Goal: Information Seeking & Learning: Learn about a topic

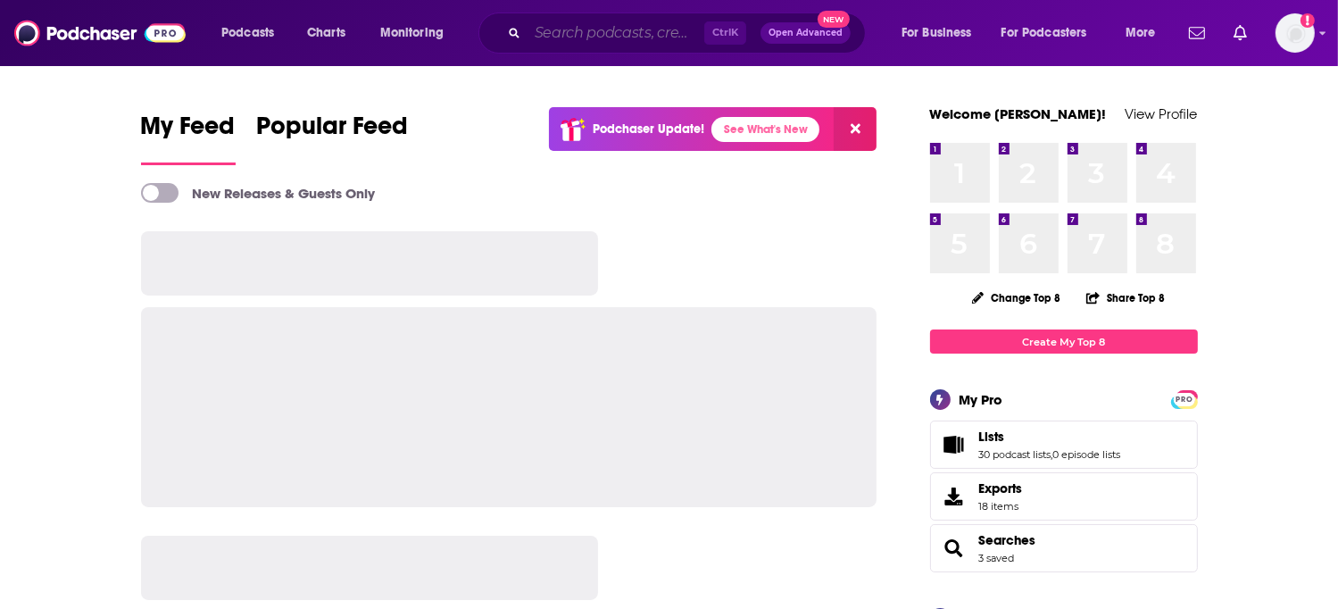
click at [544, 32] on input "Search podcasts, credits, & more..." at bounding box center [615, 33] width 177 height 29
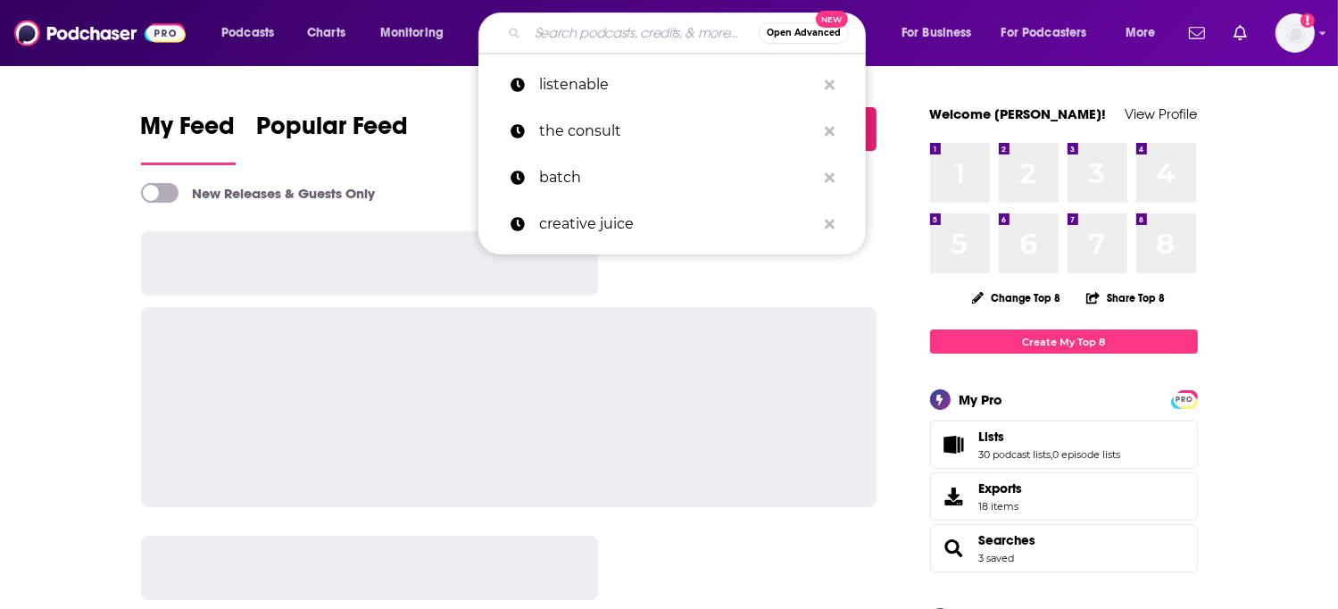
paste input "Perfect Prey: It is All Coercive Control"
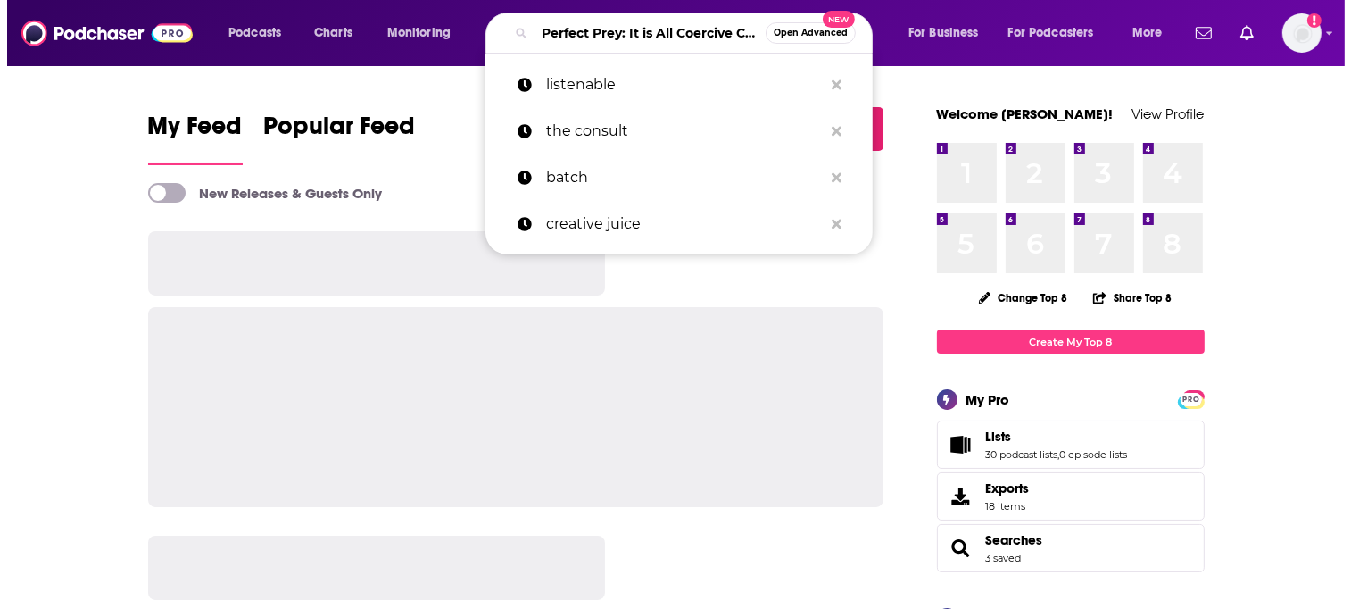
scroll to position [0, 64]
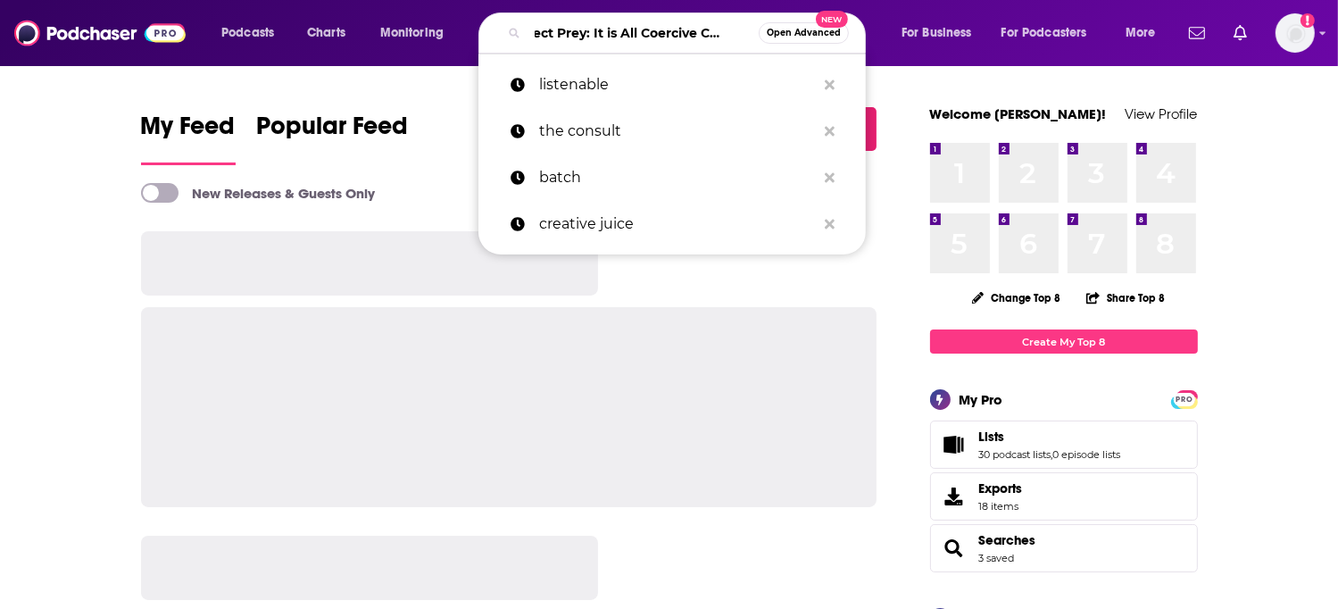
type input "Perfect Prey: It is All Coercive Control"
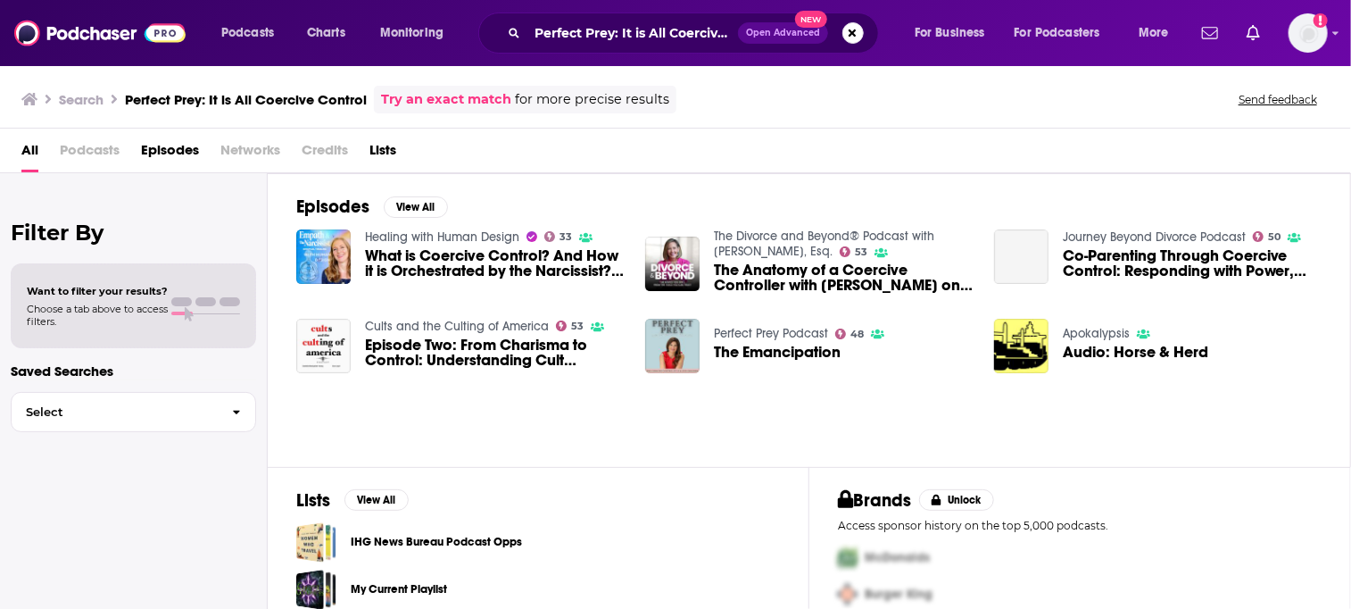
click at [89, 151] on span "Podcasts" at bounding box center [90, 154] width 60 height 37
click at [849, 32] on button "Search podcasts, credits, & more..." at bounding box center [852, 32] width 21 height 21
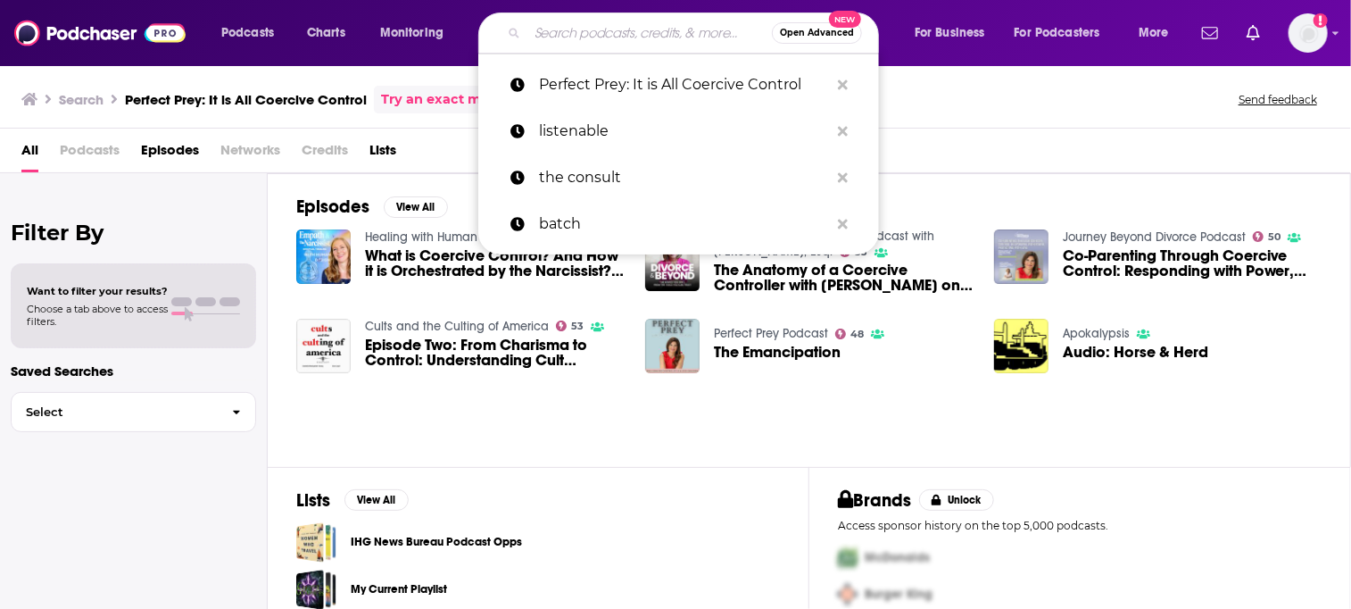
click at [653, 35] on input "Search podcasts, credits, & more..." at bounding box center [649, 33] width 244 height 29
paste input "[PERSON_NAME]"
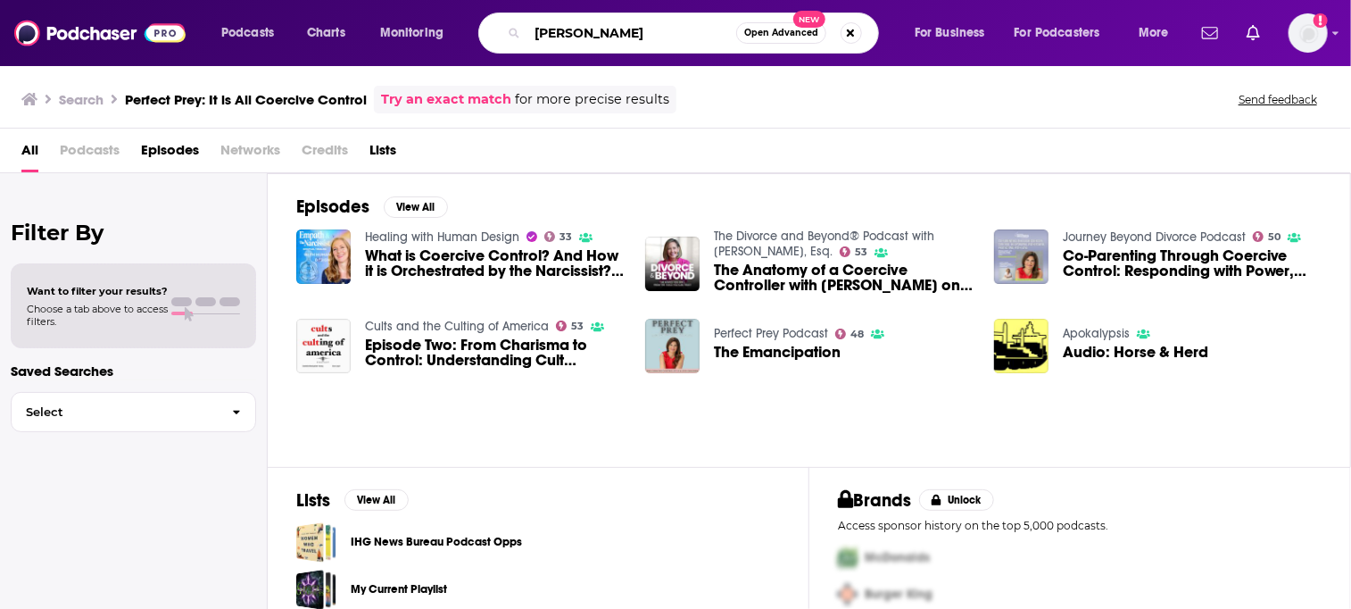
type input "[PERSON_NAME]"
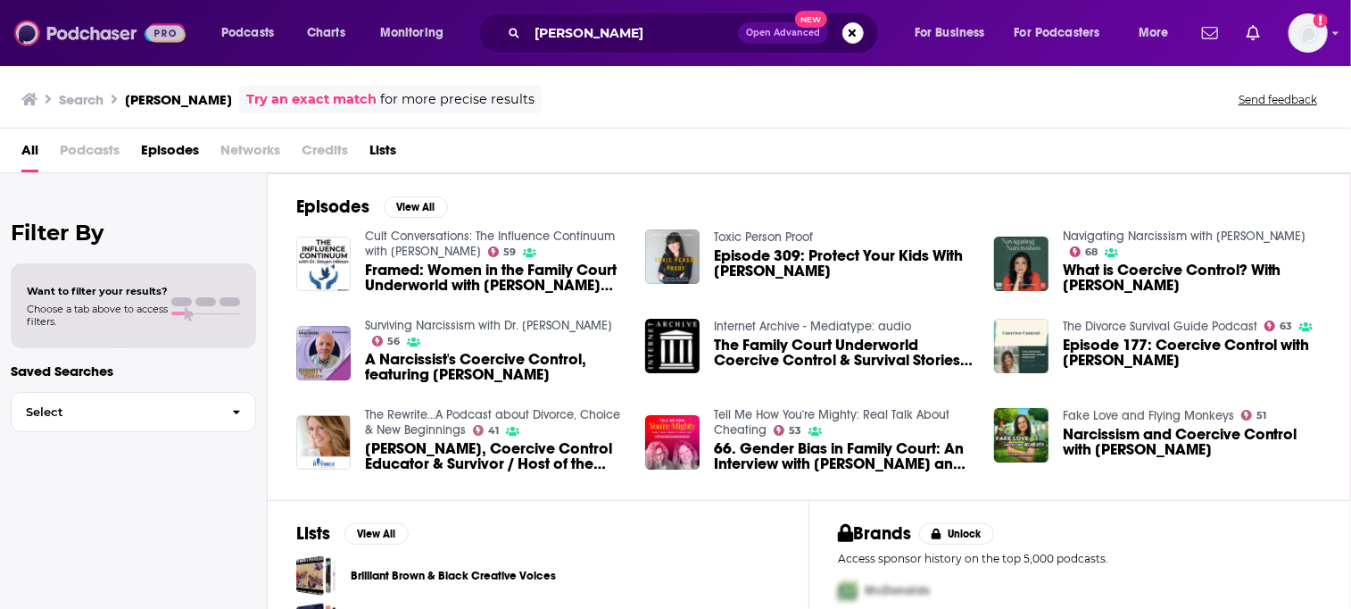
click at [79, 35] on img at bounding box center [99, 33] width 171 height 34
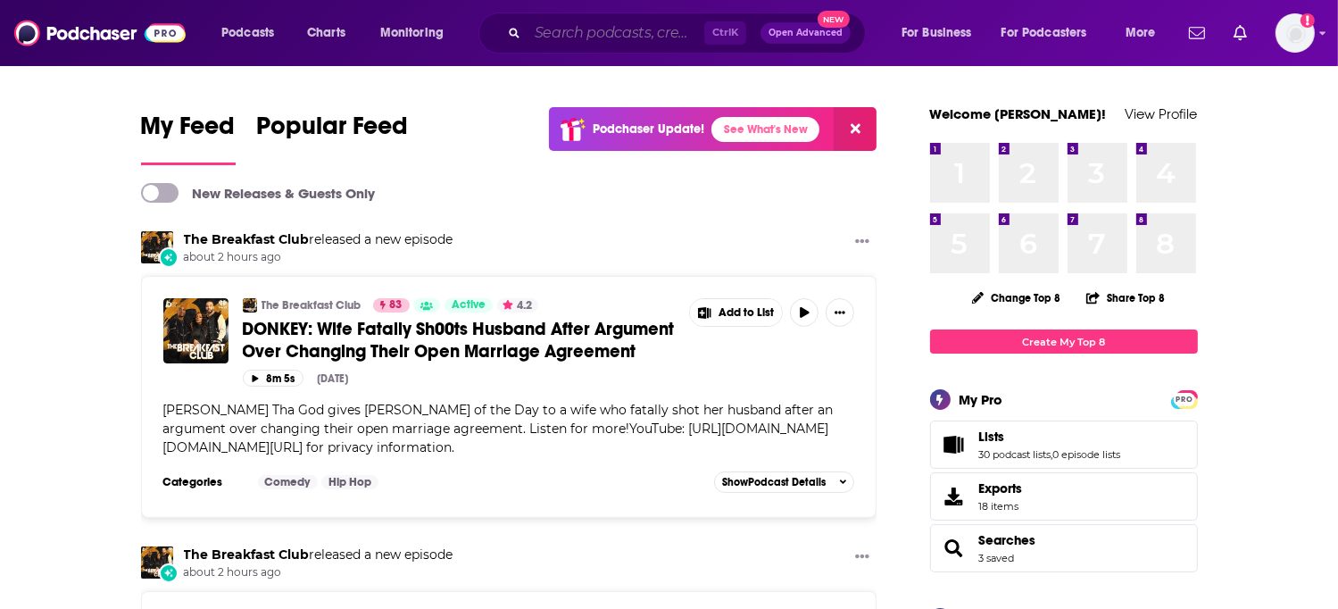
click at [626, 20] on input "Search podcasts, credits, & more..." at bounding box center [615, 33] width 177 height 29
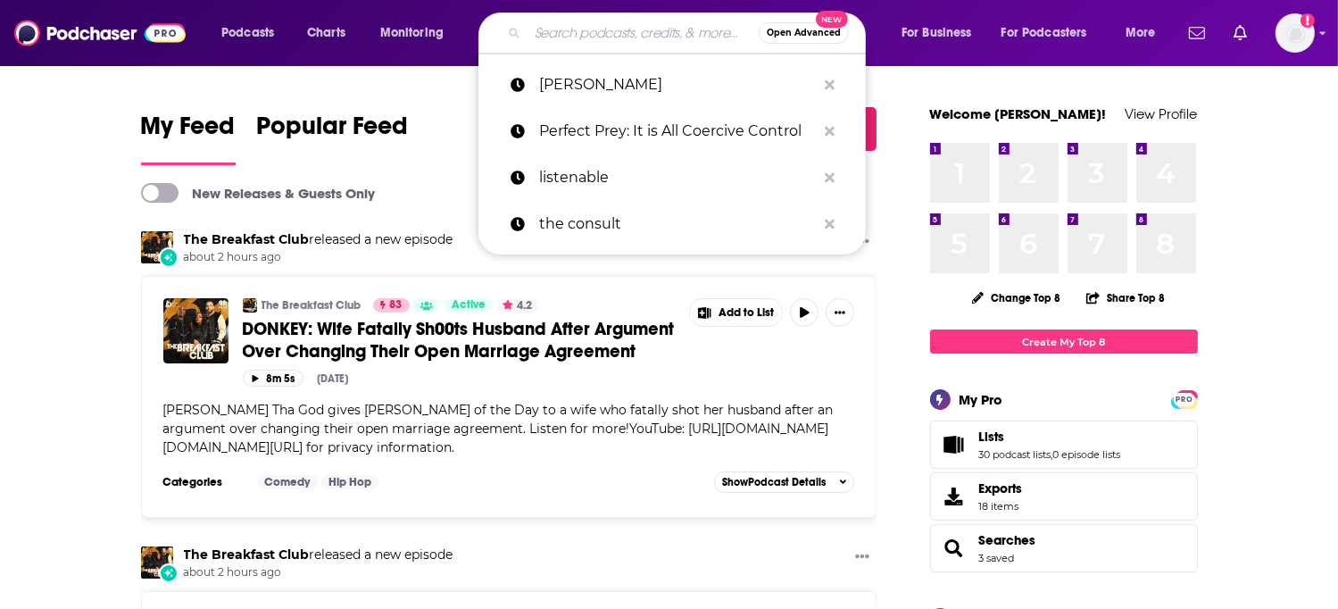
paste input "Coercive Control"
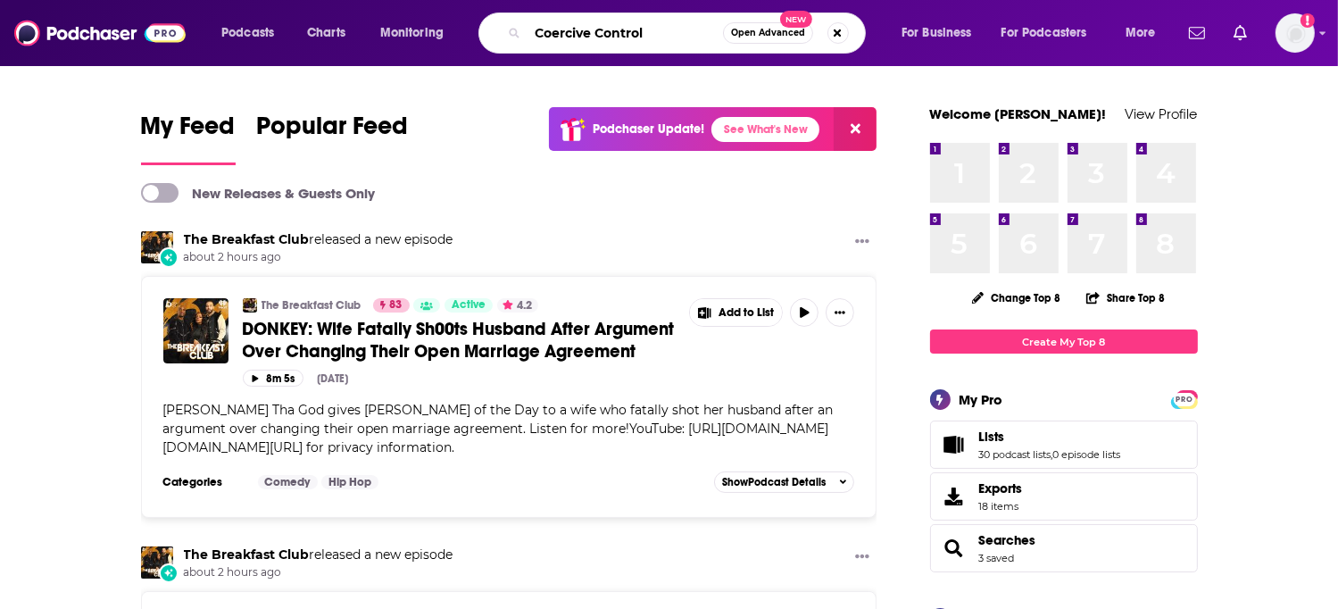
type input "Coercive Control"
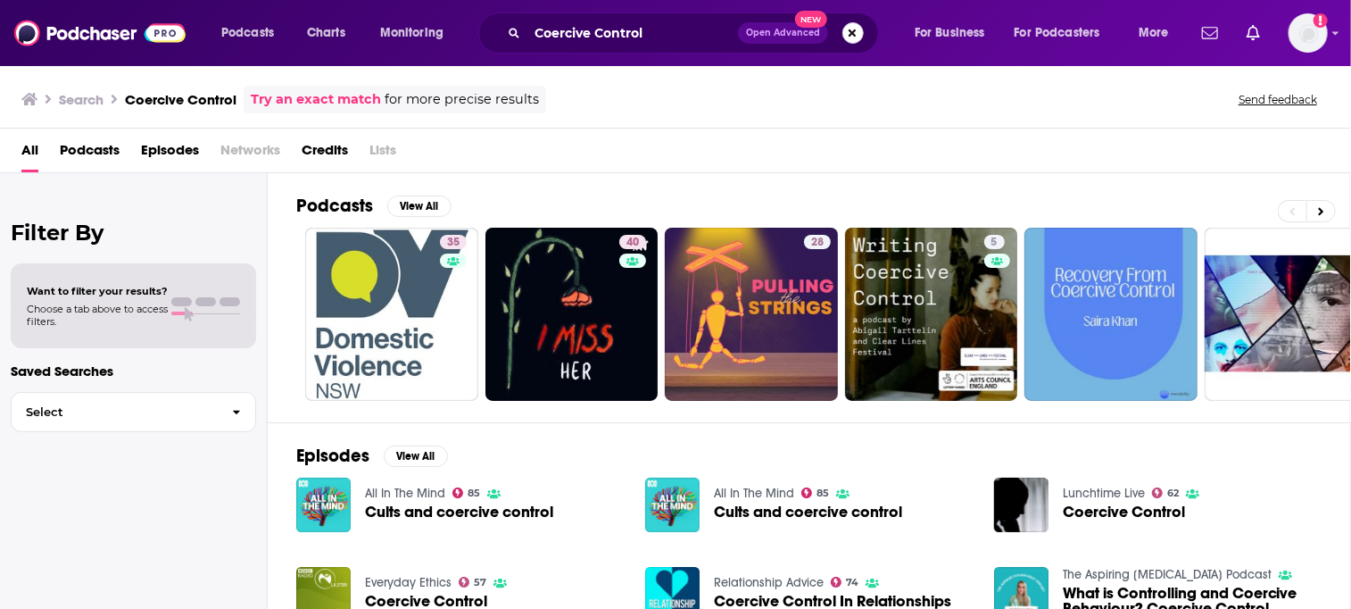
click at [853, 33] on button "Search podcasts, credits, & more..." at bounding box center [852, 32] width 21 height 21
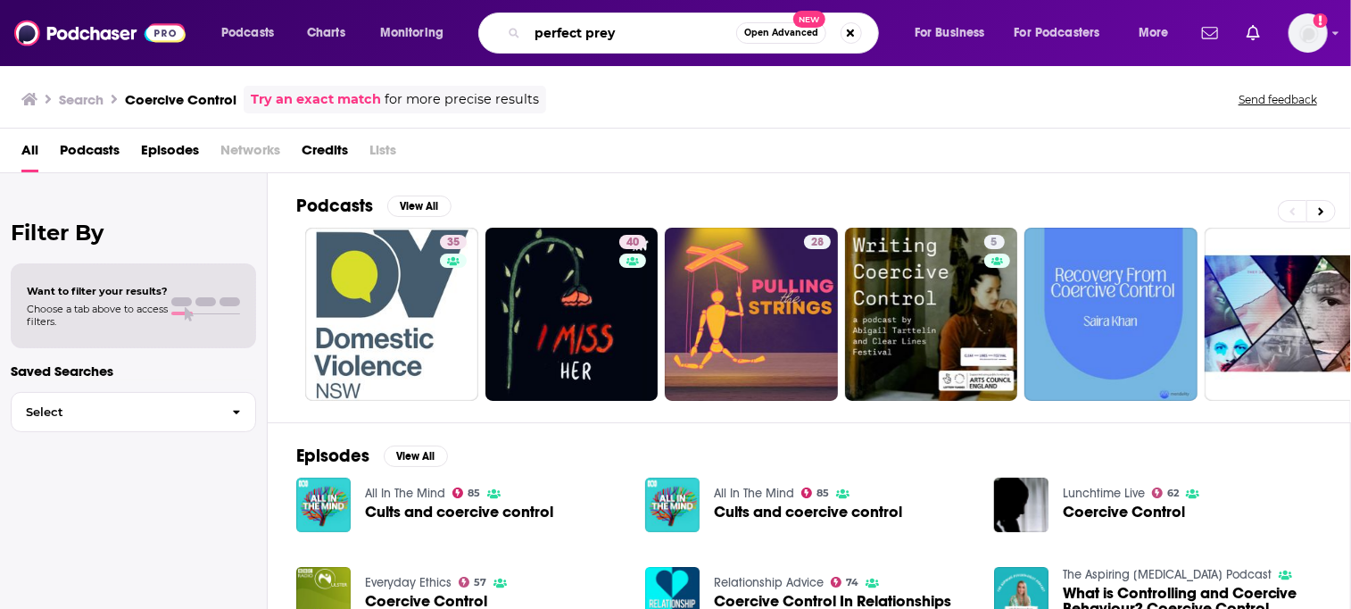
type input "perfect prey"
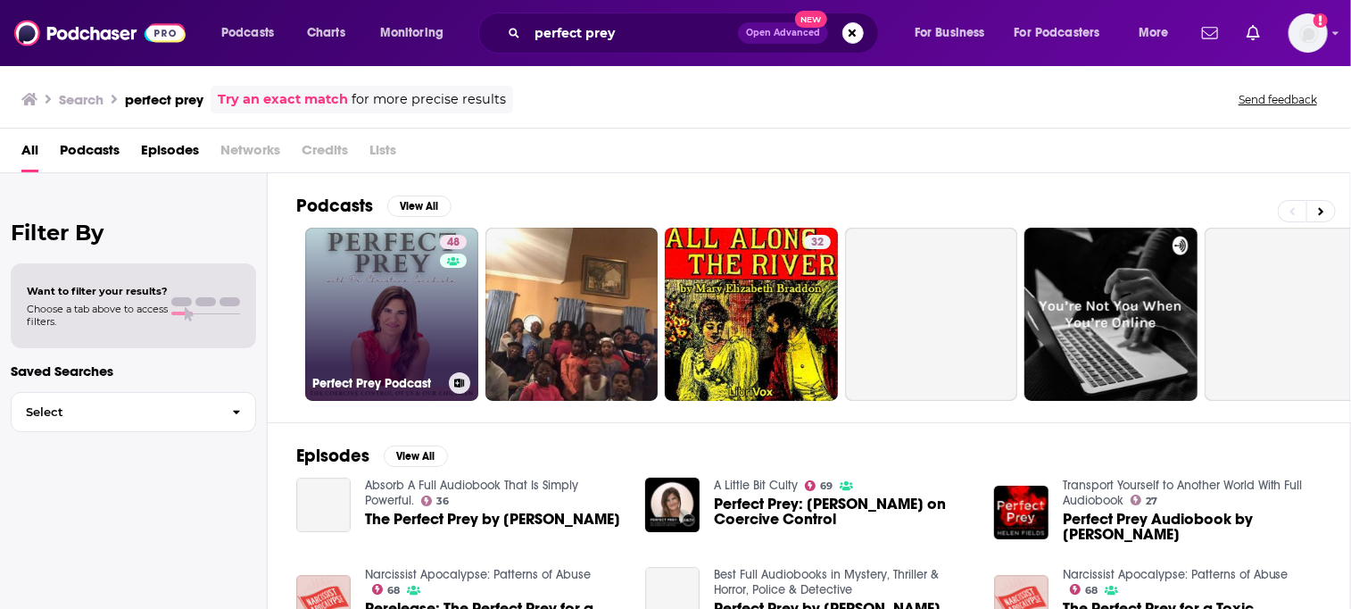
click at [393, 333] on link "48 Perfect Prey Podcast" at bounding box center [391, 314] width 173 height 173
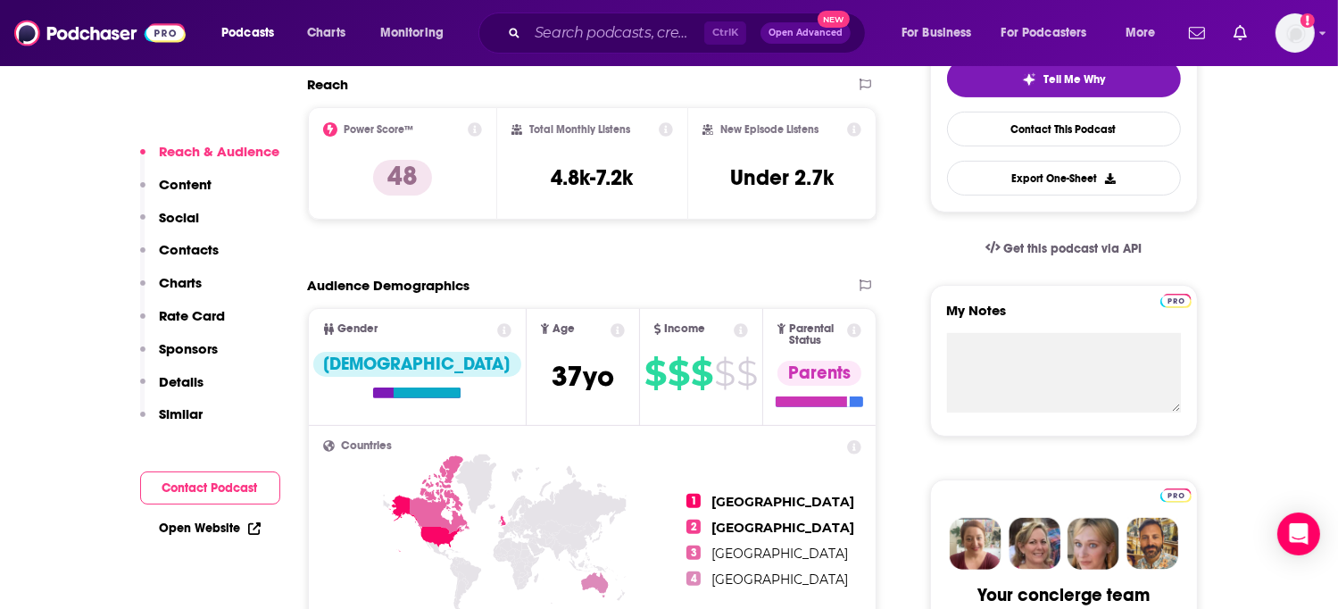
scroll to position [446, 0]
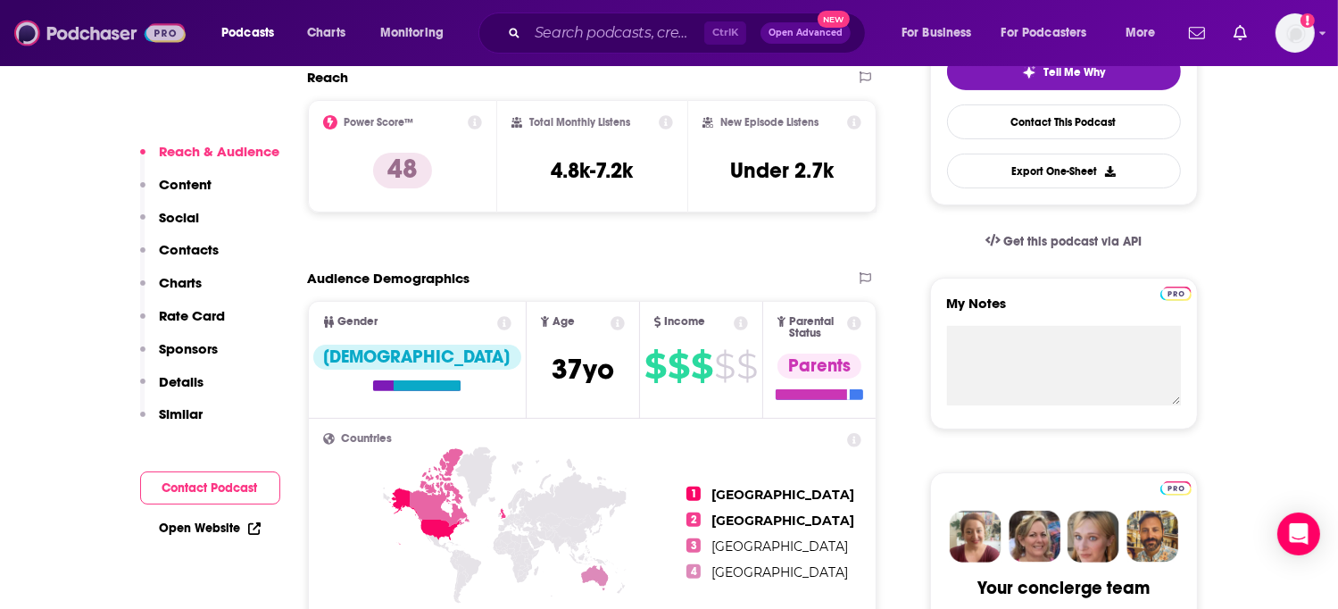
click at [54, 34] on img at bounding box center [99, 33] width 171 height 34
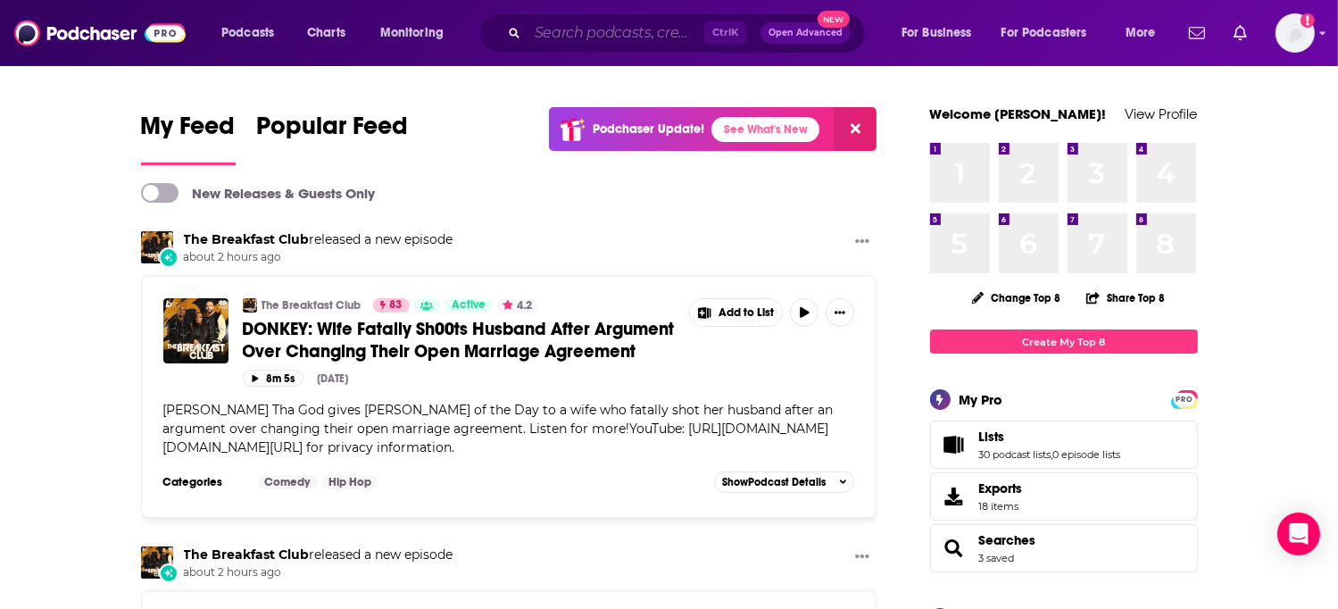
click at [592, 33] on input "Search podcasts, credits, & more..." at bounding box center [615, 33] width 177 height 29
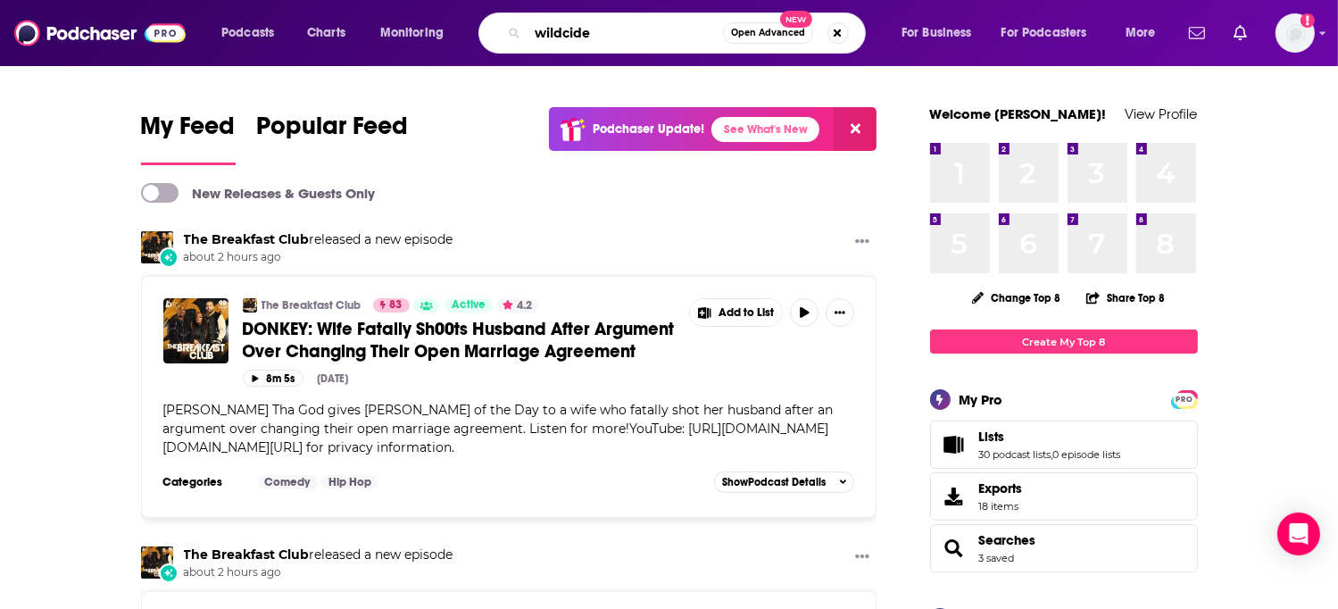
type input "wildcide"
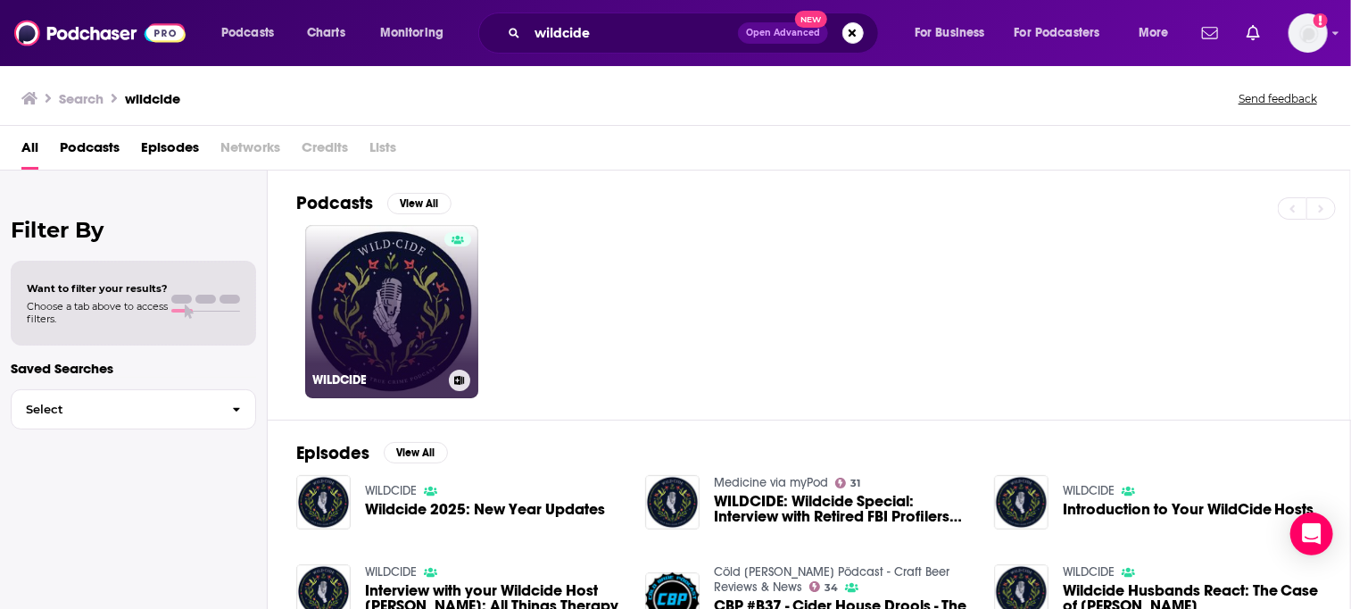
click at [404, 322] on link "WILDCIDE" at bounding box center [391, 311] width 173 height 173
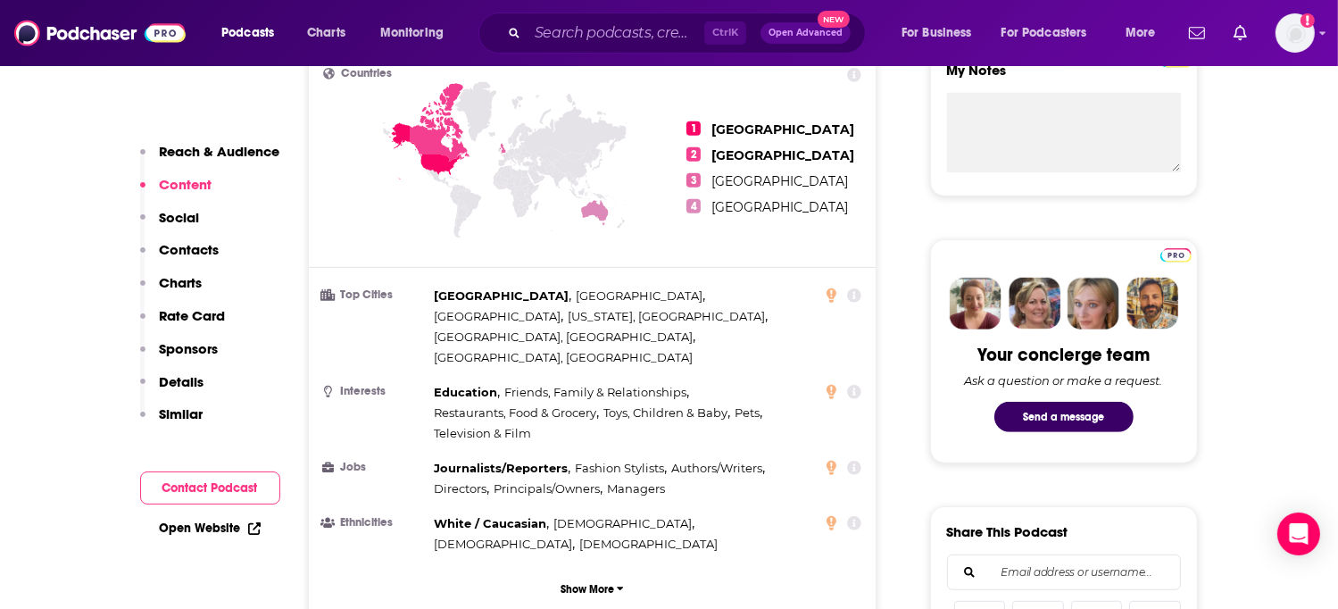
scroll to position [803, 0]
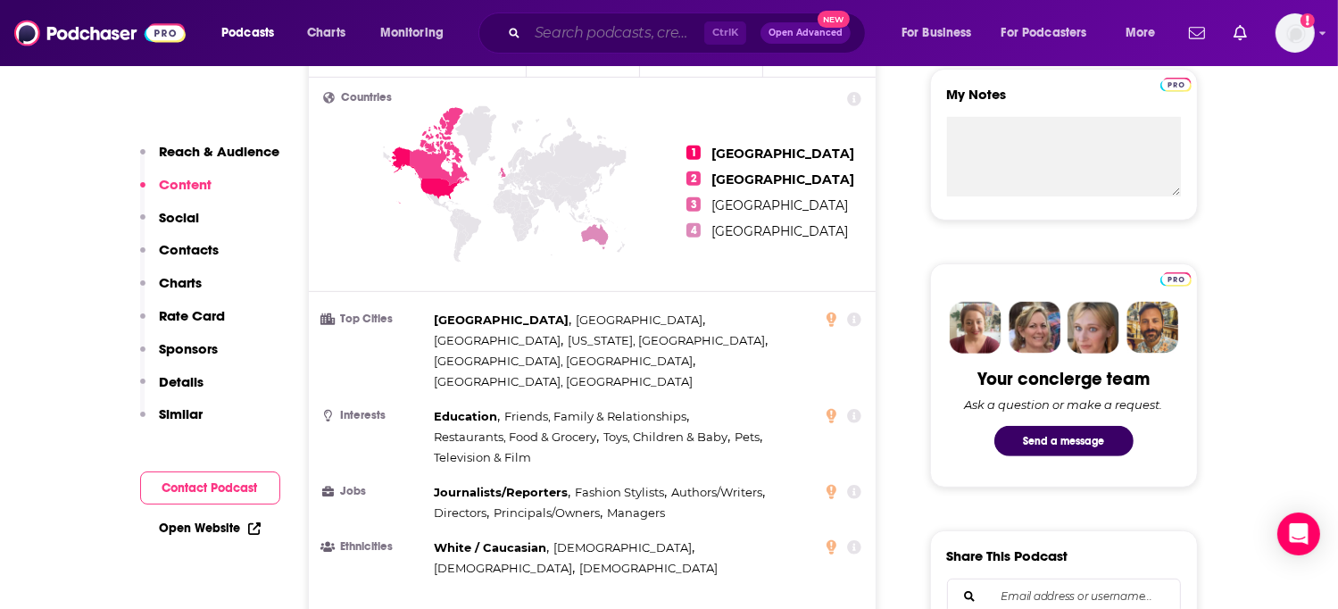
click at [576, 33] on input "Search podcasts, credits, & more..." at bounding box center [615, 33] width 177 height 29
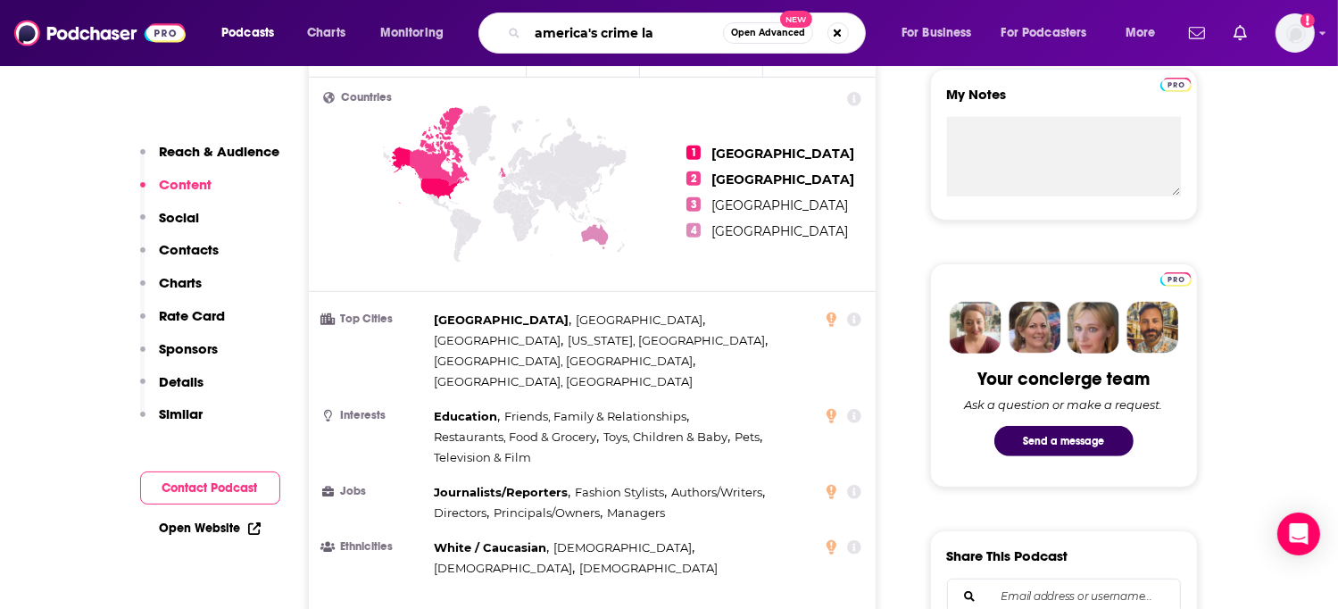
type input "america's crime lab"
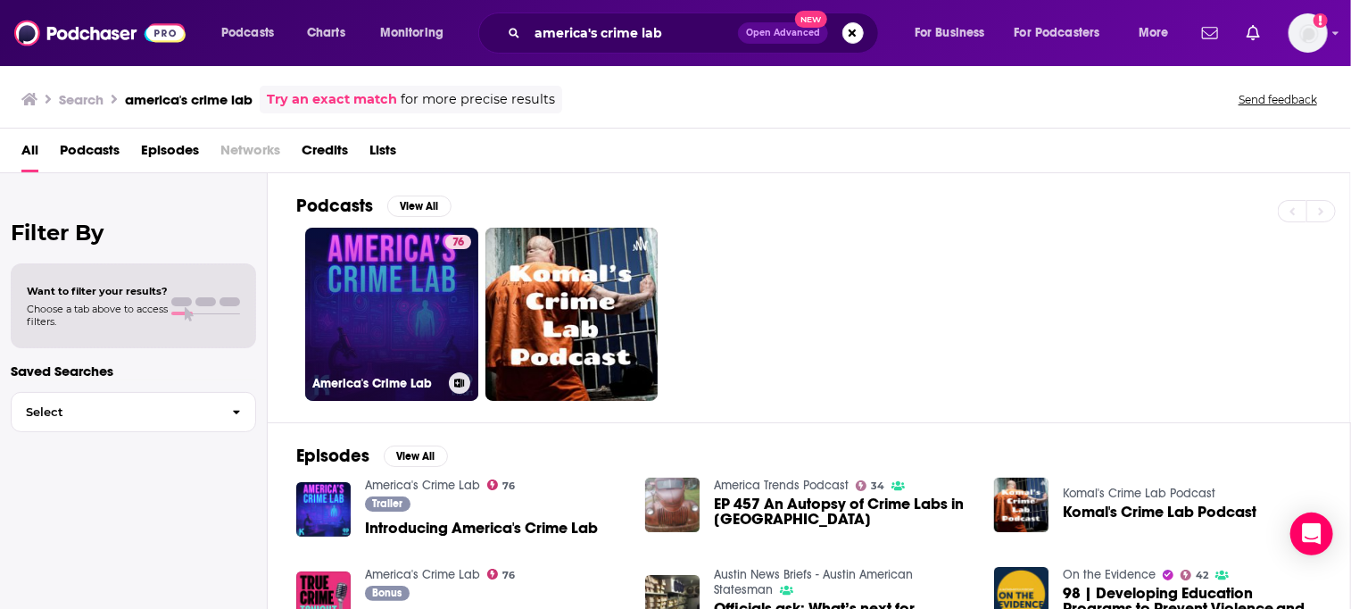
click at [378, 301] on link "76 America's Crime Lab" at bounding box center [391, 314] width 173 height 173
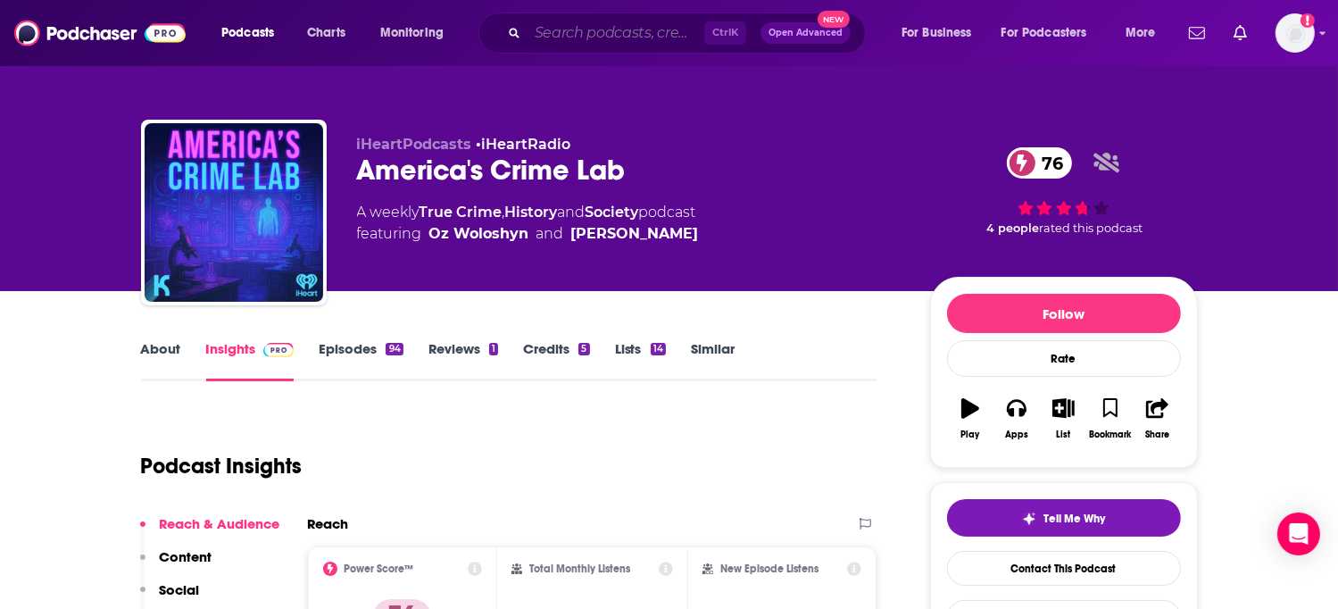
click at [575, 30] on input "Search podcasts, credits, & more..." at bounding box center [615, 33] width 177 height 29
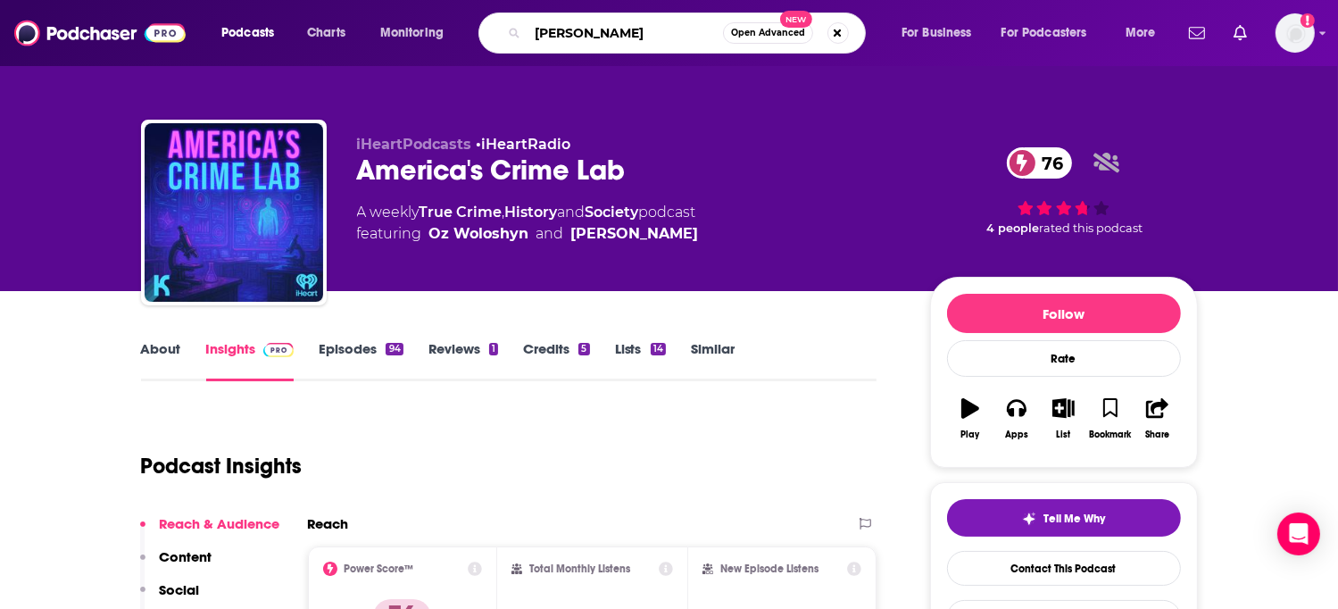
type input "[PERSON_NAME]"
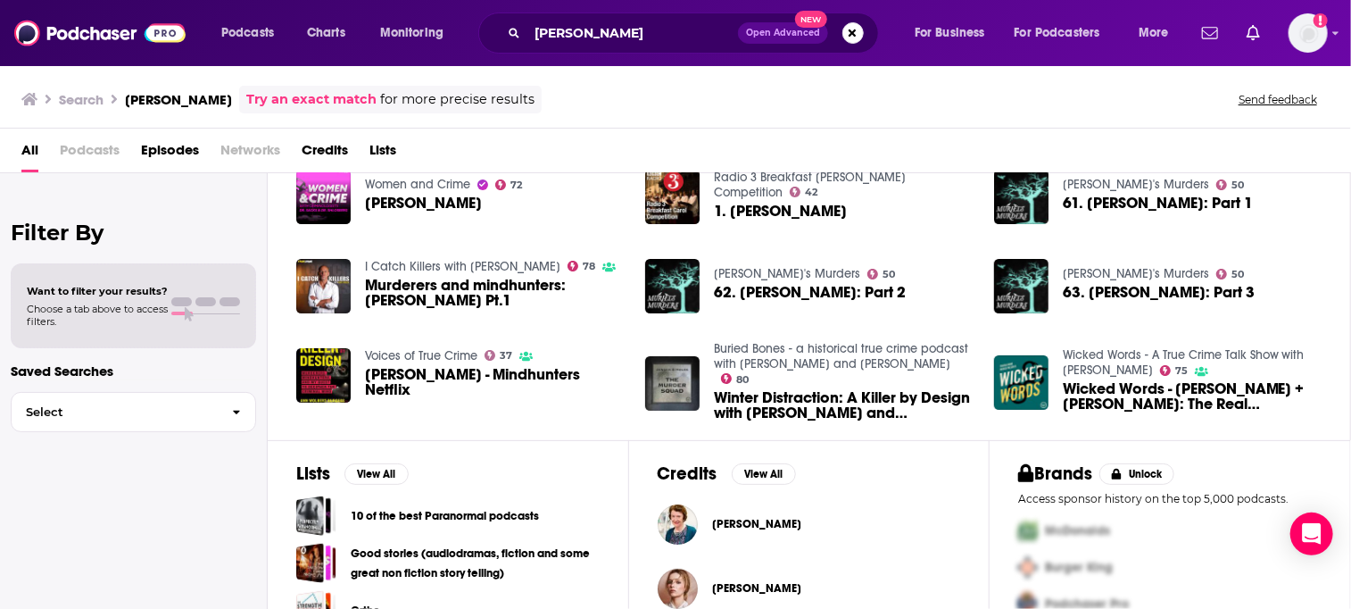
scroll to position [98, 0]
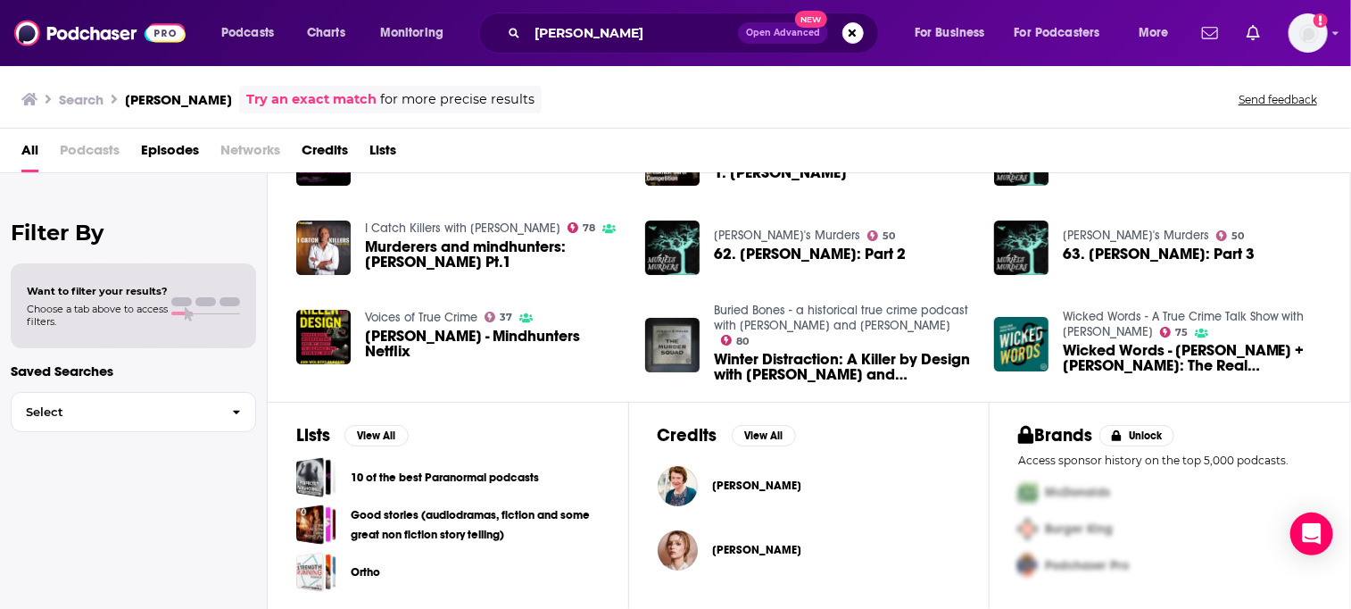
click at [172, 146] on span "Episodes" at bounding box center [170, 154] width 58 height 37
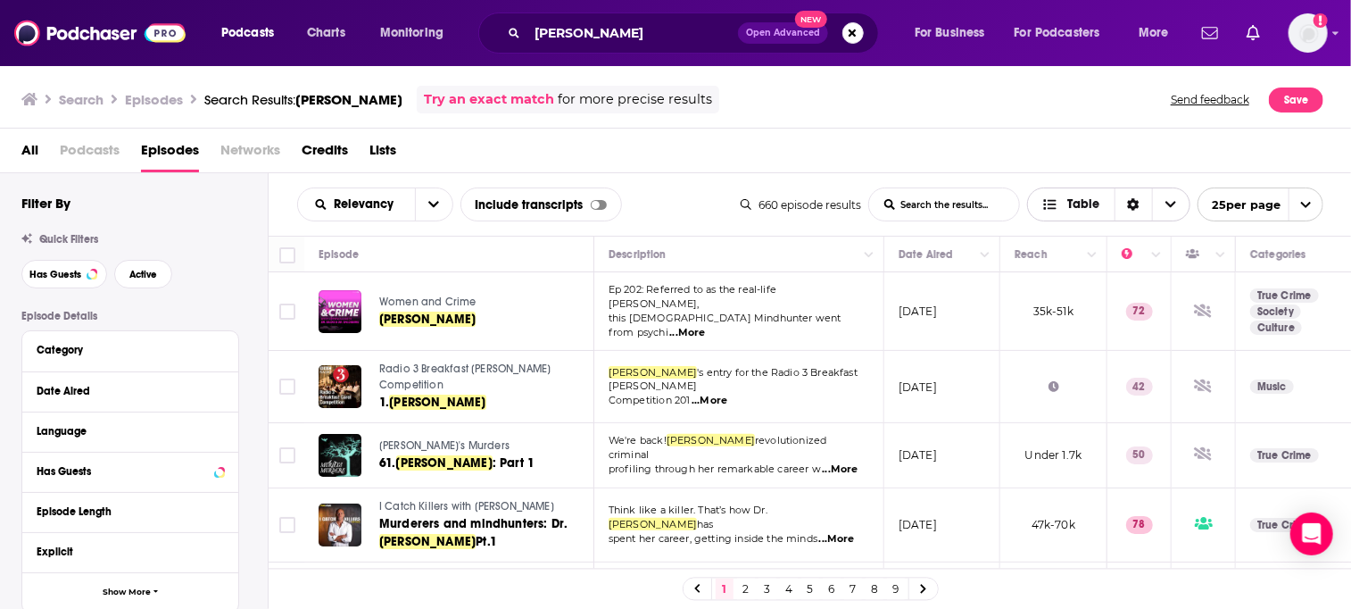
click at [1164, 201] on span "Choose View" at bounding box center [1170, 204] width 37 height 32
click at [1165, 201] on icon "Choose View" at bounding box center [1170, 204] width 11 height 12
click at [445, 201] on button "open menu" at bounding box center [433, 204] width 37 height 32
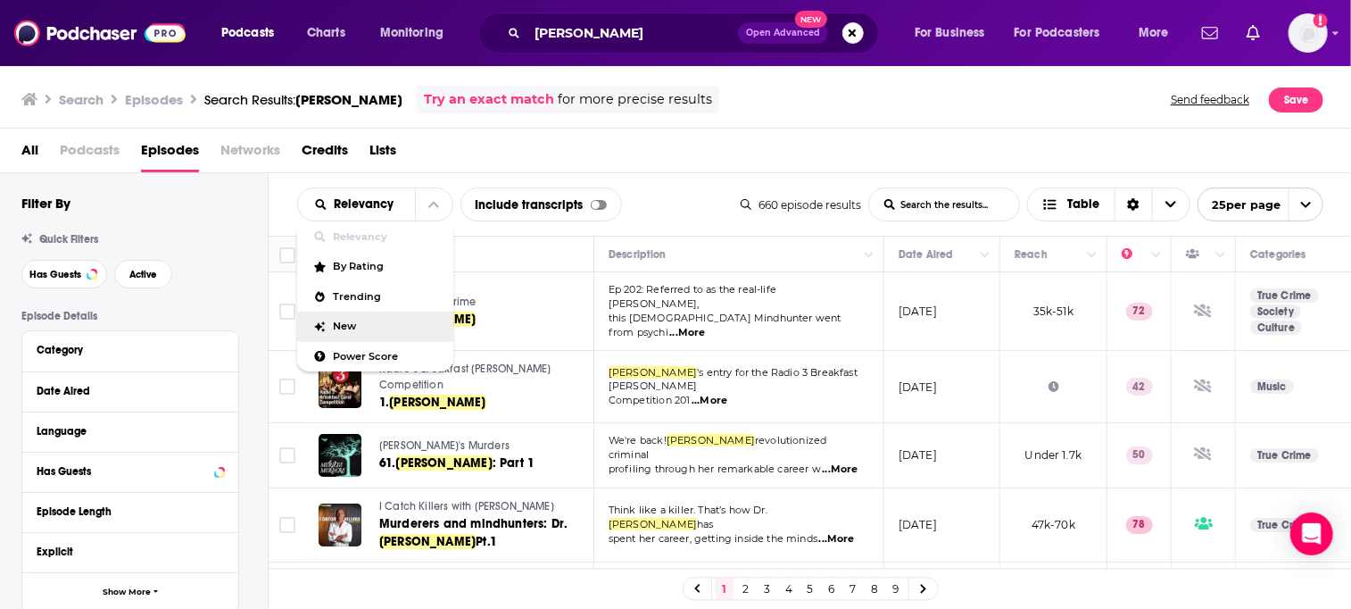
click at [339, 322] on span "New" at bounding box center [386, 326] width 105 height 10
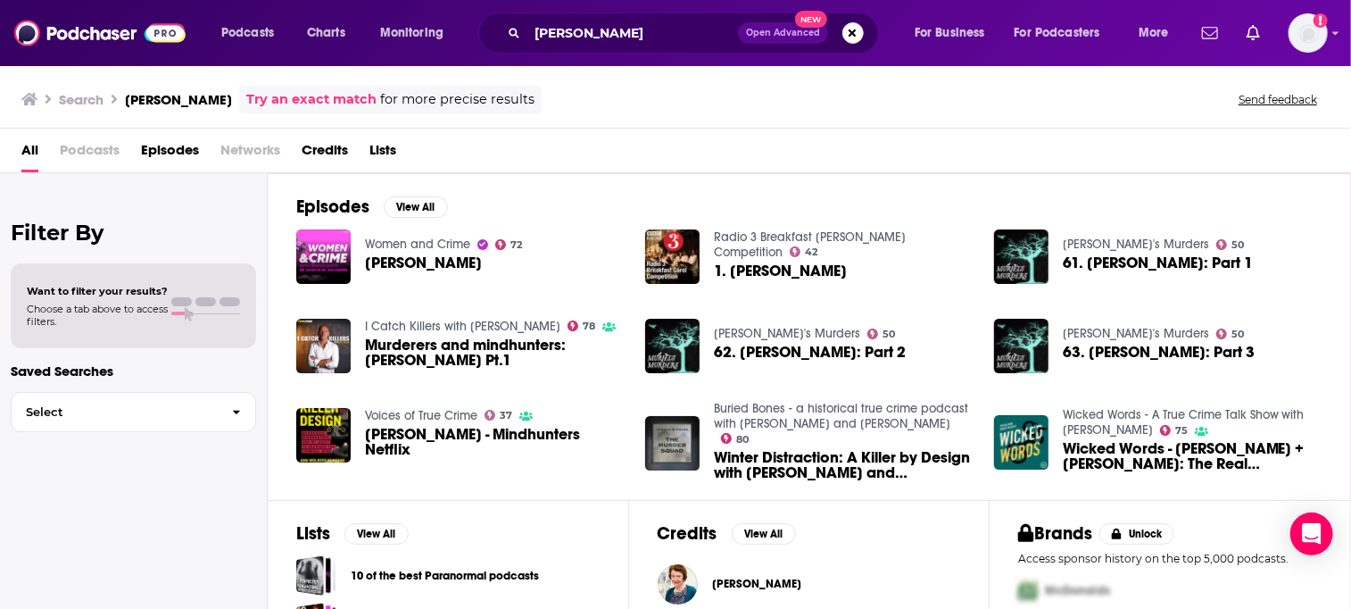
click at [410, 259] on span "[PERSON_NAME]" at bounding box center [423, 262] width 117 height 15
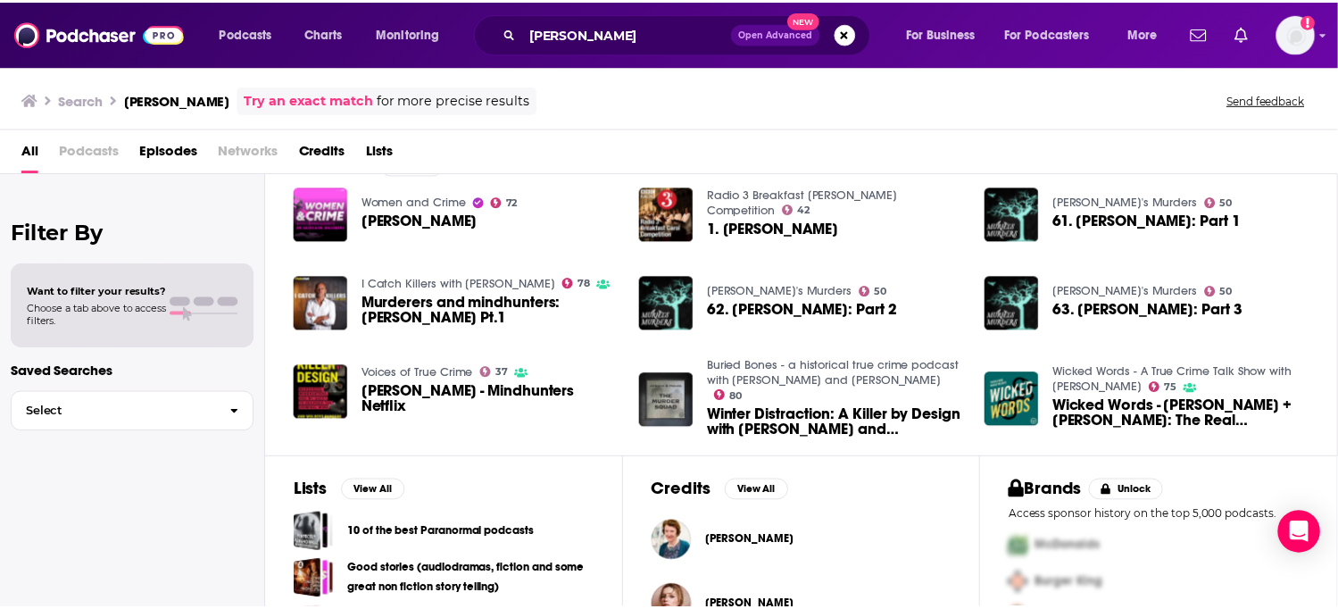
scroll to position [98, 0]
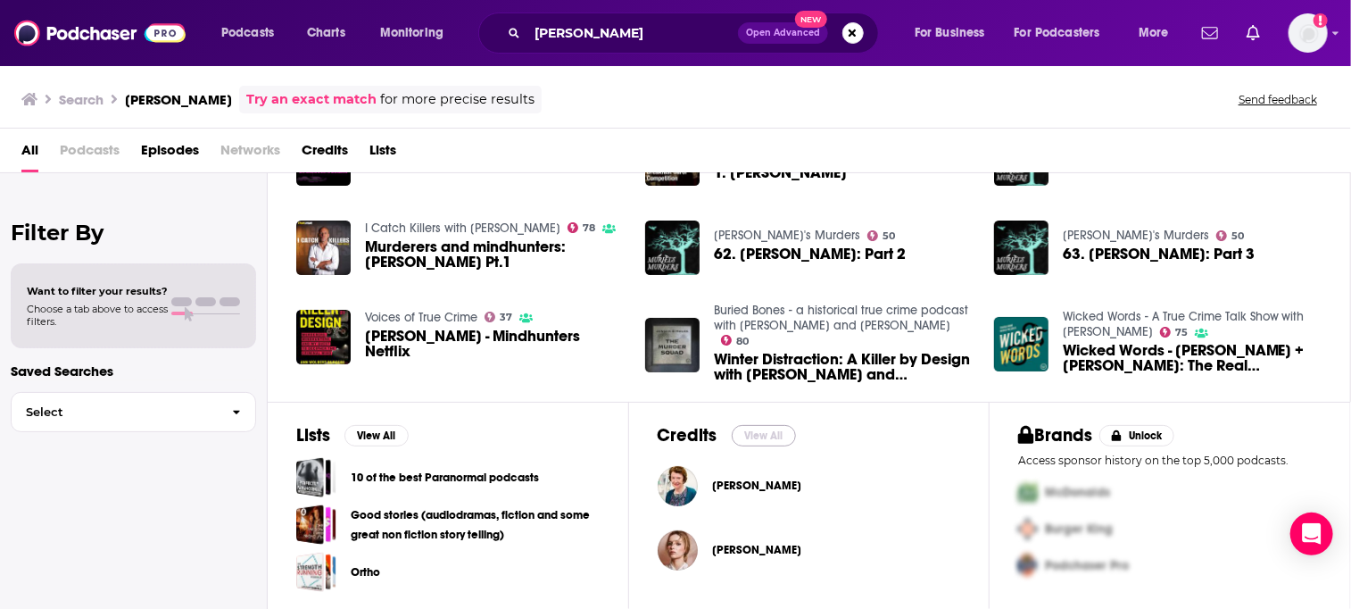
click at [775, 429] on button "View All" at bounding box center [764, 435] width 64 height 21
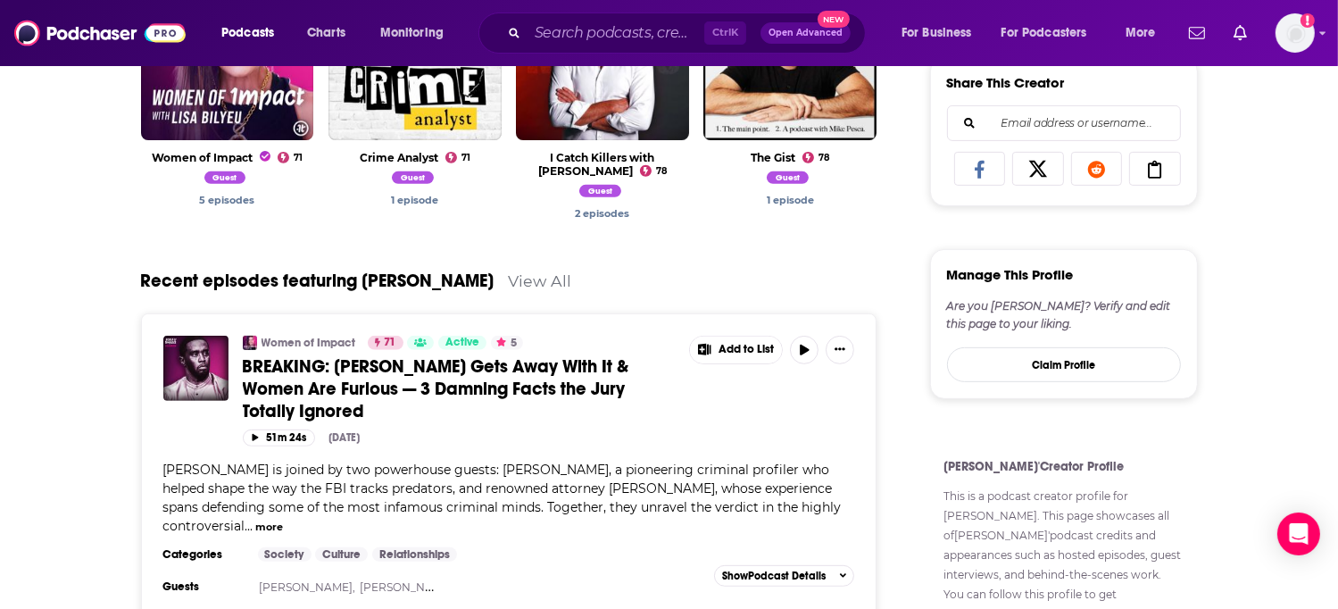
scroll to position [714, 0]
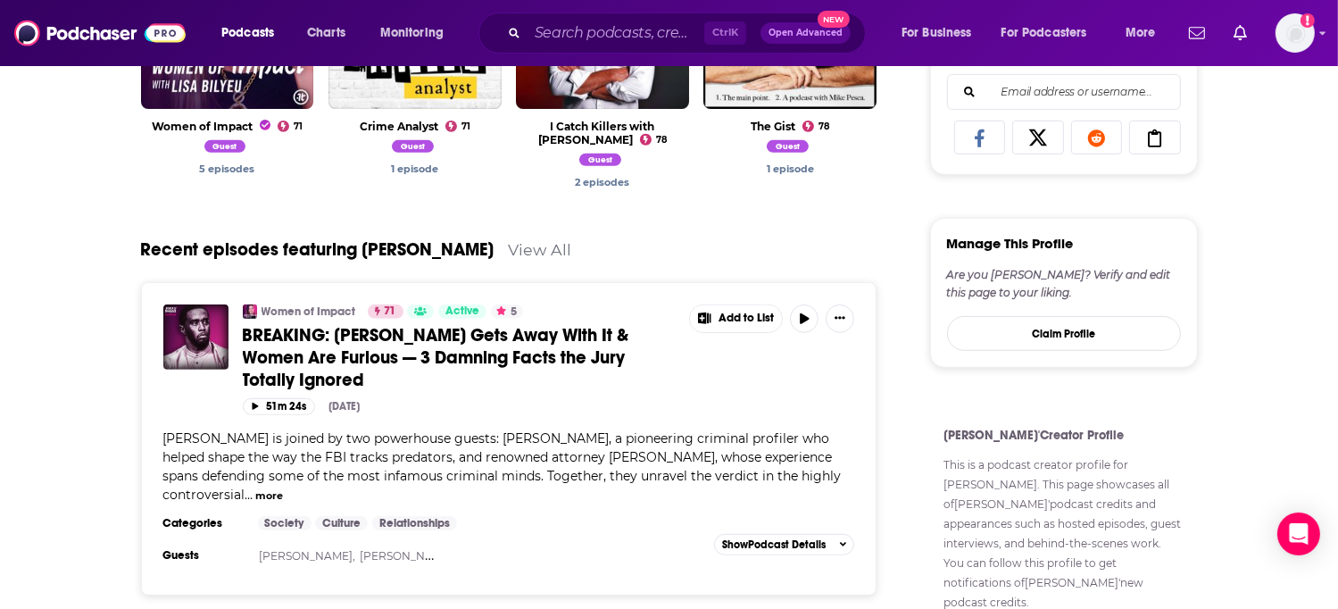
click at [269, 488] on button "more" at bounding box center [269, 495] width 28 height 15
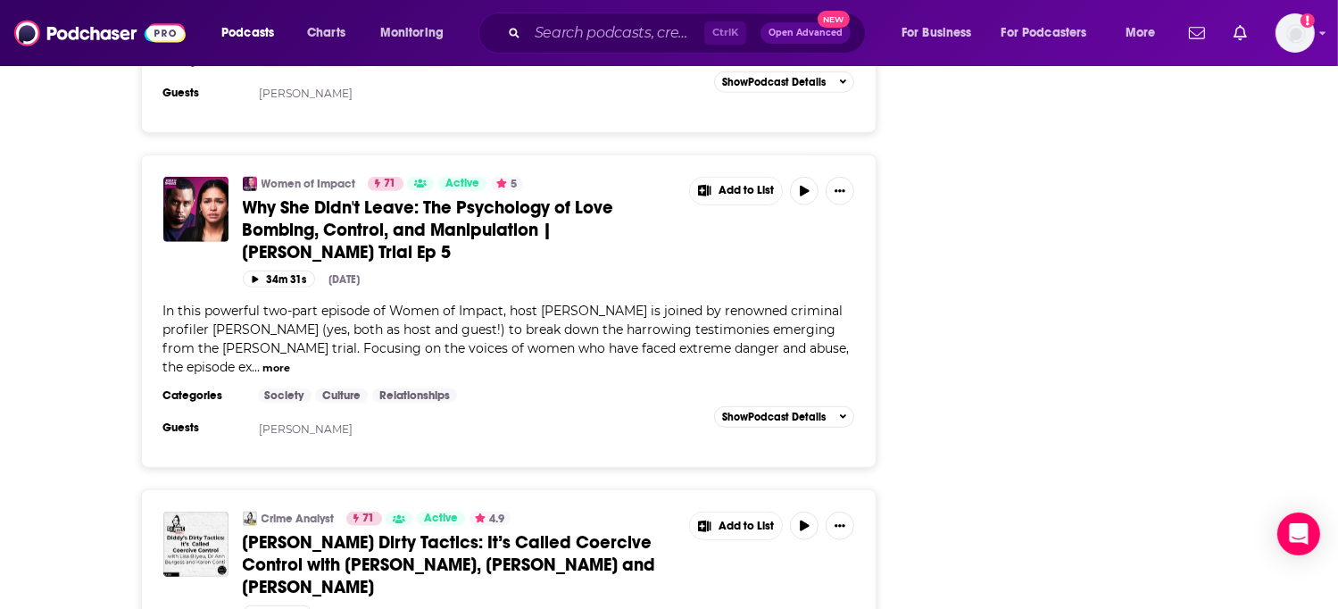
scroll to position [1428, 0]
